Goal: Check status: Check status

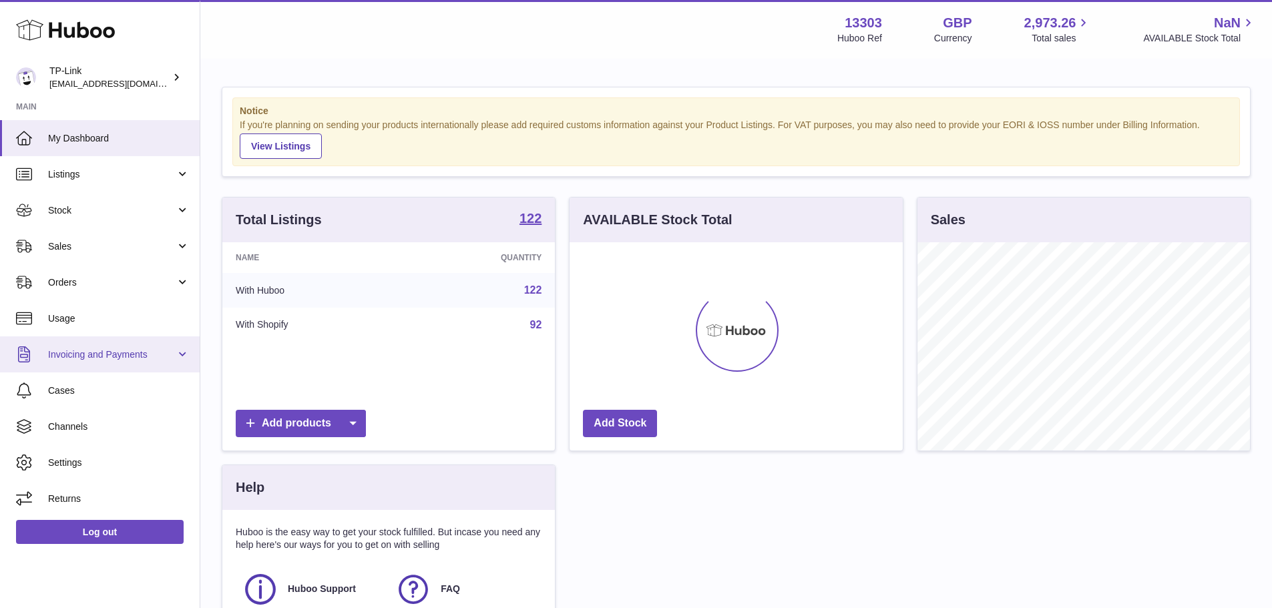
scroll to position [208, 333]
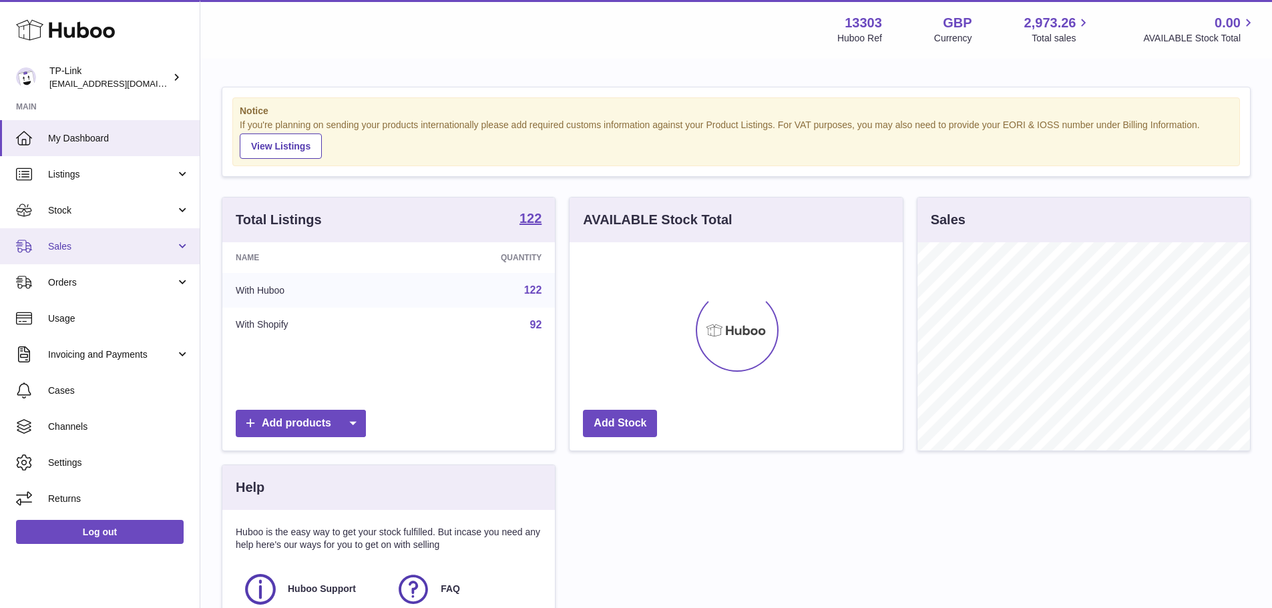
click at [102, 253] on link "Sales" at bounding box center [100, 246] width 200 height 36
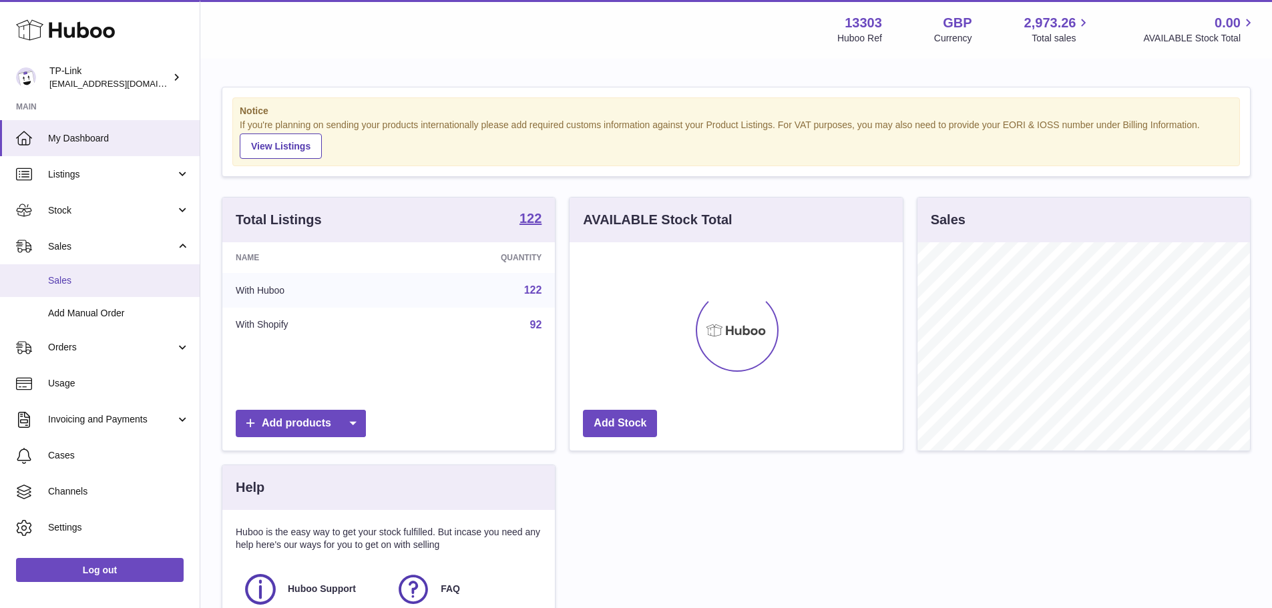
click at [91, 275] on span "Sales" at bounding box center [119, 280] width 142 height 13
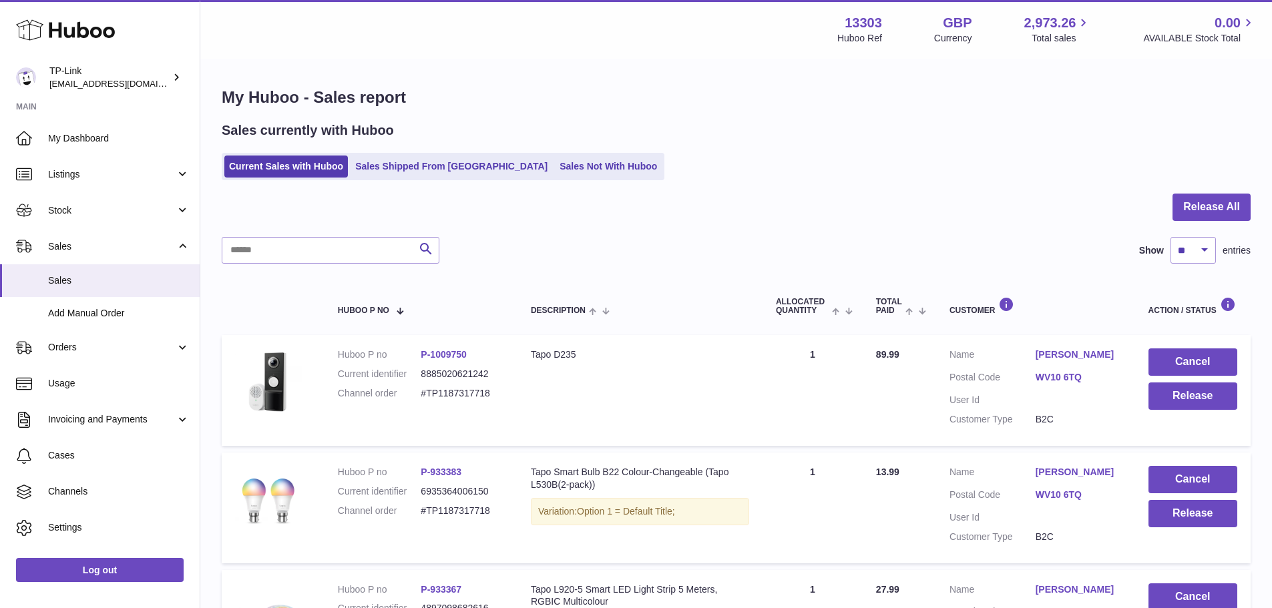
drag, startPoint x: 423, startPoint y: 182, endPoint x: 428, endPoint y: 168, distance: 15.0
click at [428, 168] on link "Sales Shipped From [GEOGRAPHIC_DATA]" at bounding box center [452, 167] width 202 height 22
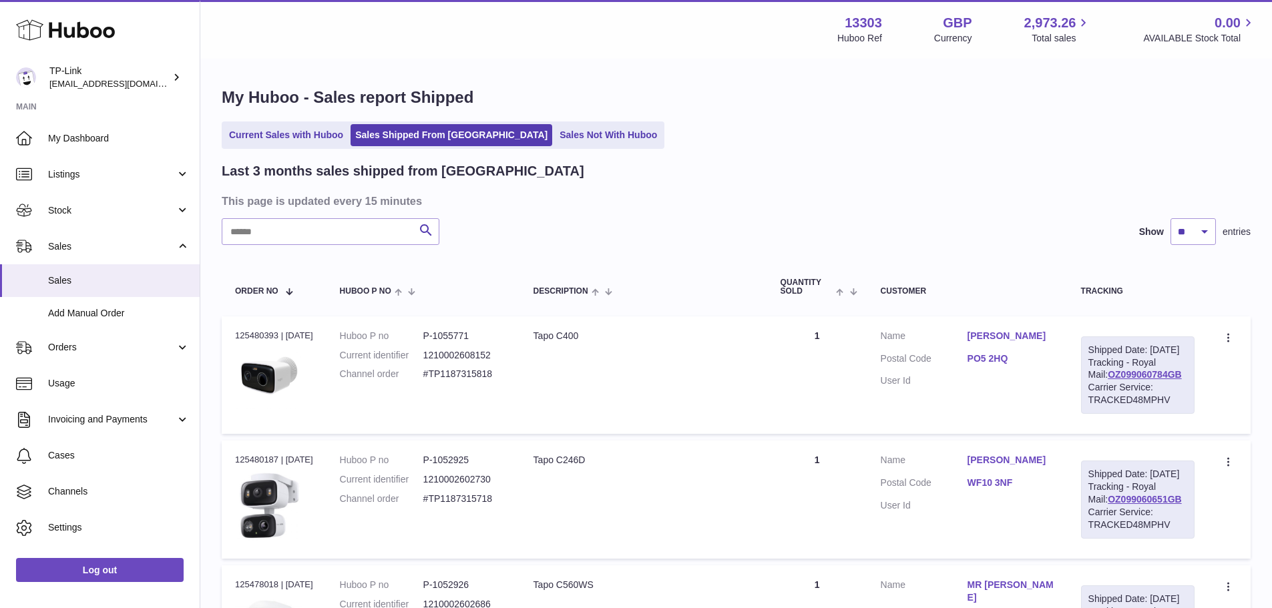
drag, startPoint x: 359, startPoint y: 225, endPoint x: 367, endPoint y: 227, distance: 8.3
click at [359, 226] on input "text" at bounding box center [331, 231] width 218 height 27
paste input "**********"
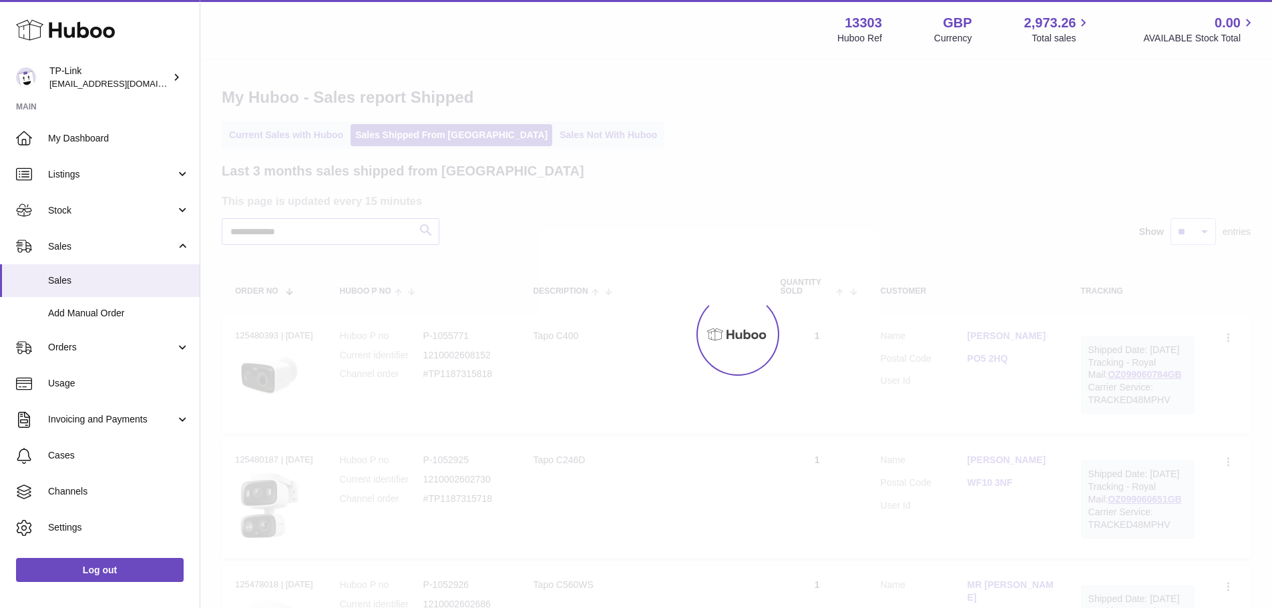
type input "**********"
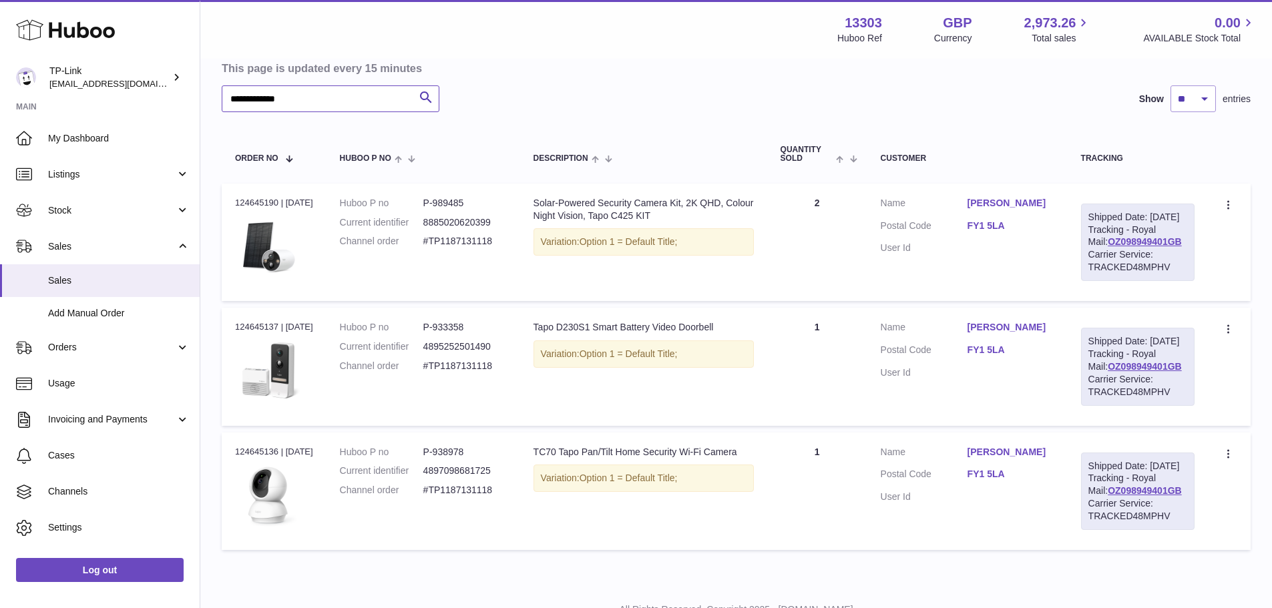
scroll to position [134, 0]
click at [807, 266] on td "Quantity 2" at bounding box center [817, 242] width 100 height 118
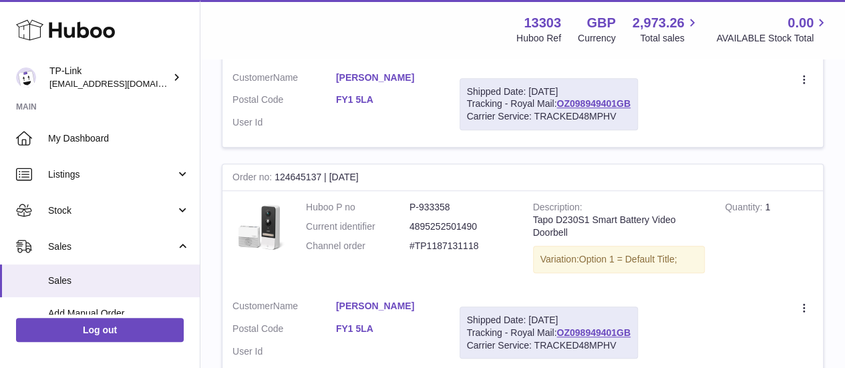
scroll to position [433, 0]
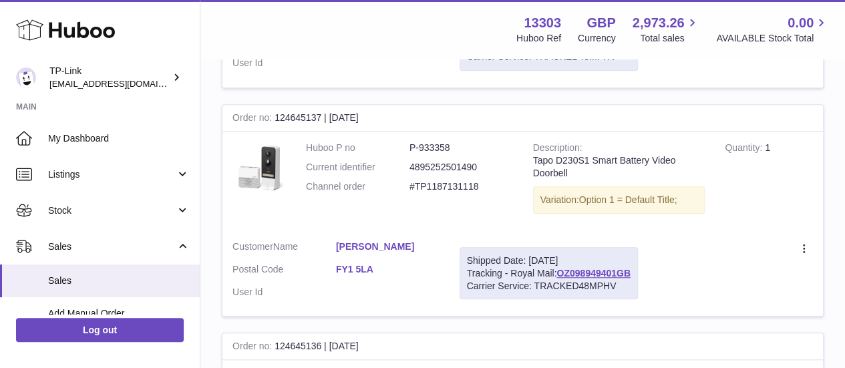
click at [450, 146] on dd "P-933358" at bounding box center [461, 148] width 104 height 13
copy dd "933358"
